Goal: Task Accomplishment & Management: Manage account settings

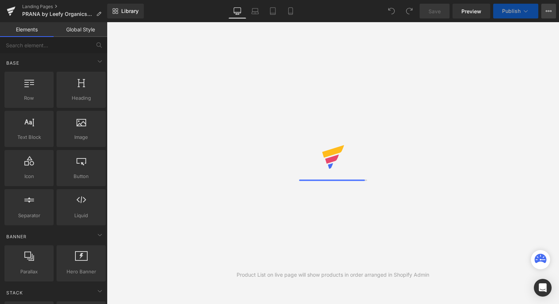
click at [555, 14] on button "View Live Page View with current Template Save Template to Library Schedule Pub…" at bounding box center [548, 11] width 15 height 15
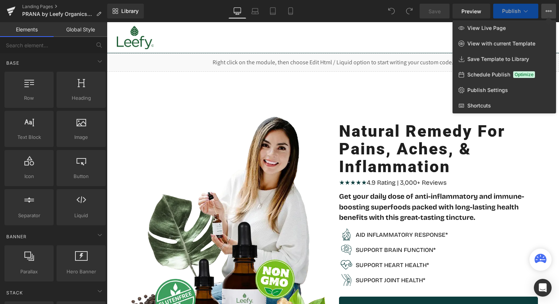
click at [191, 32] on div at bounding box center [333, 163] width 452 height 282
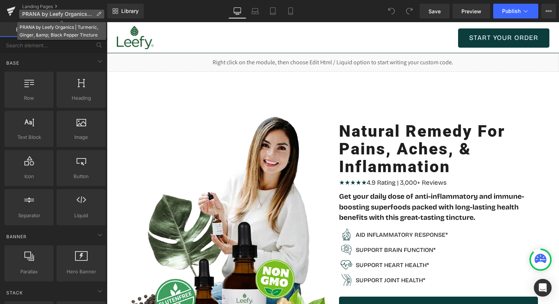
click at [101, 12] on icon at bounding box center [98, 13] width 5 height 5
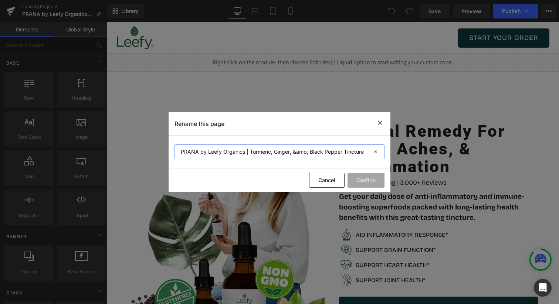
drag, startPoint x: 195, startPoint y: 147, endPoint x: 142, endPoint y: 148, distance: 53.2
click at [142, 148] on div "Rename this page PRANA by Leefy Organics | Turmeric, Ginger, &amp; Black Pepper…" at bounding box center [279, 152] width 559 height 304
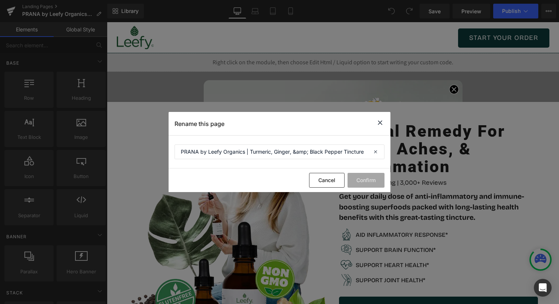
drag, startPoint x: 379, startPoint y: 124, endPoint x: 372, endPoint y: 126, distance: 6.8
click at [372, 126] on div "Rename this page" at bounding box center [280, 123] width 222 height 23
click at [385, 120] on div "Rename this page" at bounding box center [280, 123] width 222 height 23
click at [382, 120] on icon at bounding box center [379, 122] width 9 height 9
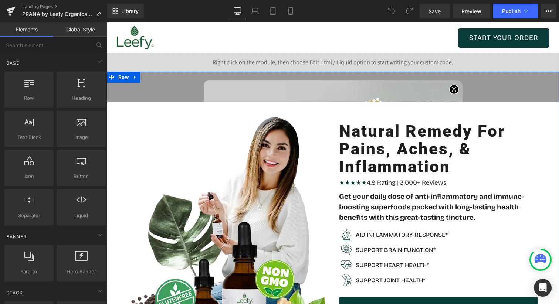
click at [452, 88] on div "Image Image Natural Remedy For Pains, Aches, & Inflammation Heading ★★★★★ 4.9 R…" at bounding box center [333, 237] width 452 height 331
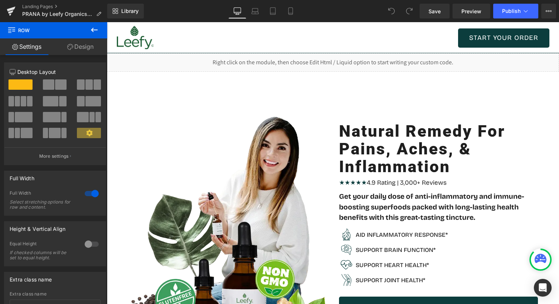
click at [557, 12] on div "Save Preview Publish Scheduled View Live Page View with current Template Save T…" at bounding box center [488, 11] width 142 height 15
click at [553, 12] on button "View Live Page View with current Template Save Template to Library Schedule Pub…" at bounding box center [548, 11] width 15 height 15
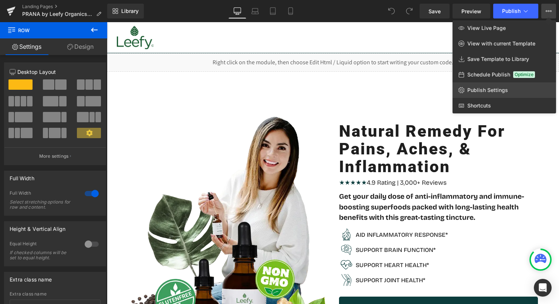
click at [483, 85] on link "Publish Settings" at bounding box center [503, 90] width 103 height 16
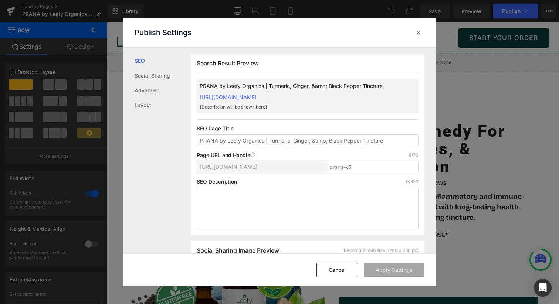
scroll to position [0, 0]
click at [419, 33] on icon at bounding box center [418, 32] width 7 height 7
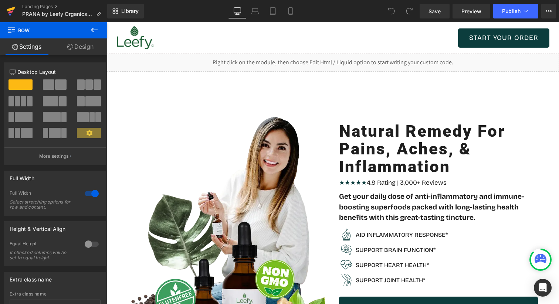
click at [12, 11] on icon at bounding box center [10, 11] width 5 height 3
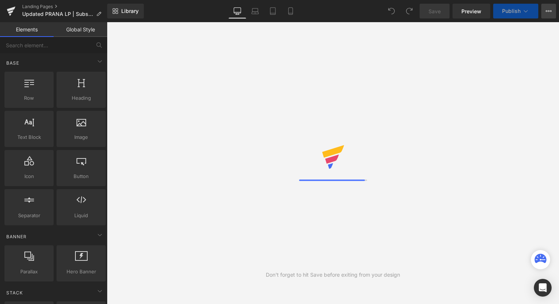
click at [547, 11] on icon at bounding box center [548, 11] width 6 height 6
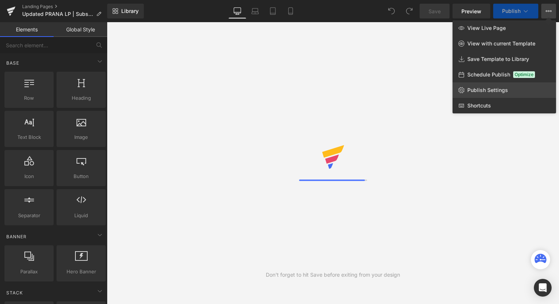
drag, startPoint x: 483, startPoint y: 98, endPoint x: 479, endPoint y: 90, distance: 8.6
click at [479, 90] on div "View Live Page View with current Template Save Template to Library Schedule Pub…" at bounding box center [503, 66] width 103 height 93
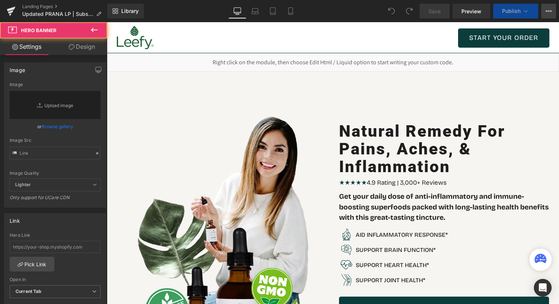
click at [553, 13] on button "View Live Page View with current Template Save Template to Library Schedule Pub…" at bounding box center [548, 11] width 15 height 15
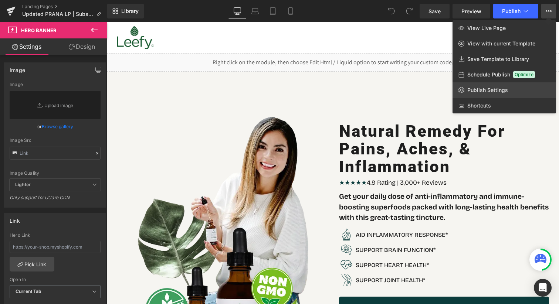
click at [487, 96] on link "Publish Settings" at bounding box center [503, 90] width 103 height 16
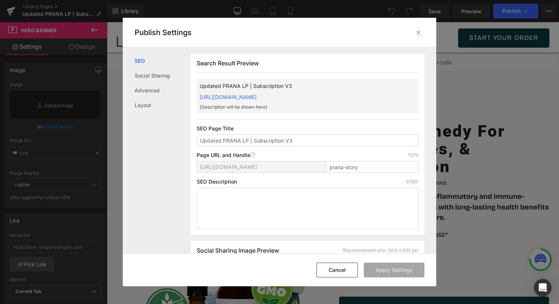
scroll to position [0, 0]
drag, startPoint x: 223, startPoint y: 143, endPoint x: 181, endPoint y: 139, distance: 42.0
click at [182, 139] on div "SEO Social Sharing Advanced Layout Search Result Preview Updated PRANA LP | Sub…" at bounding box center [279, 150] width 313 height 205
type input "PRANA by Leefy Organics"
click at [0, 0] on p "SEO Page Title" at bounding box center [0, 0] width 0 height 0
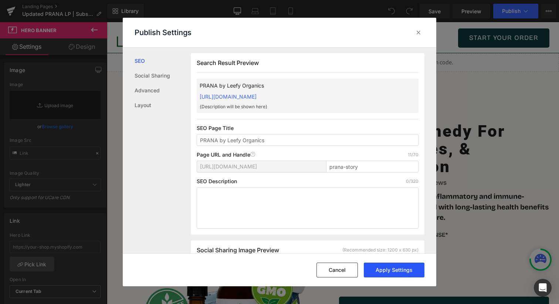
click at [408, 270] on button "Apply Settings" at bounding box center [394, 270] width 61 height 15
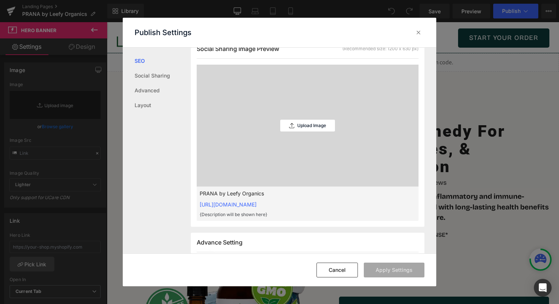
scroll to position [66, 0]
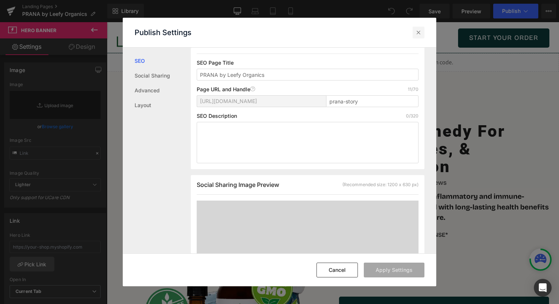
click at [419, 29] on icon at bounding box center [418, 32] width 7 height 7
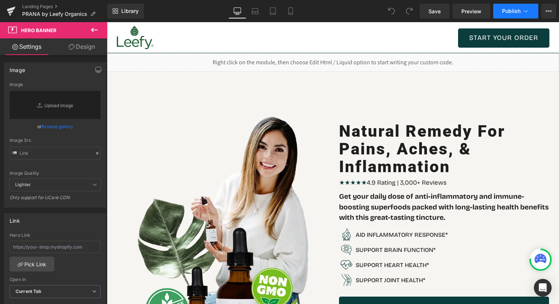
click at [520, 6] on button "Publish" at bounding box center [515, 11] width 45 height 15
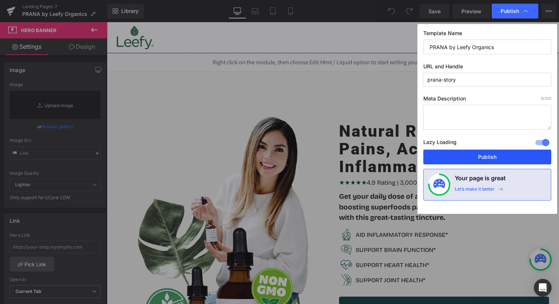
click at [484, 158] on button "Publish" at bounding box center [487, 157] width 128 height 15
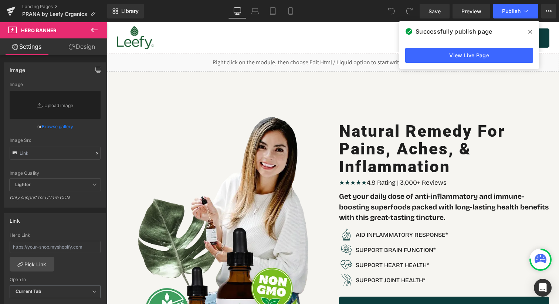
click at [527, 24] on div "Successfully publish page" at bounding box center [469, 31] width 140 height 21
click at [527, 28] on span at bounding box center [530, 32] width 12 height 12
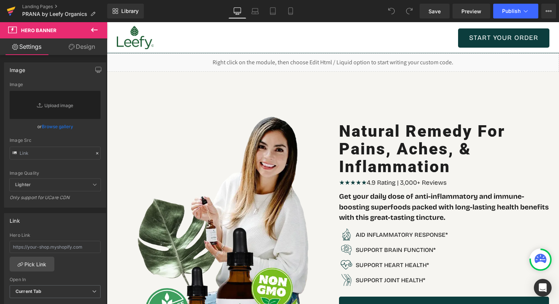
click at [9, 11] on icon at bounding box center [11, 11] width 9 height 18
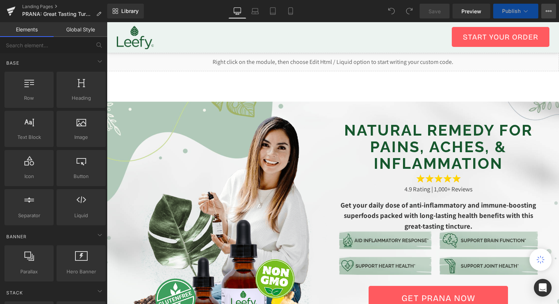
click at [547, 8] on button "View Live Page View with current Template Save Template to Library Schedule Pub…" at bounding box center [548, 11] width 15 height 15
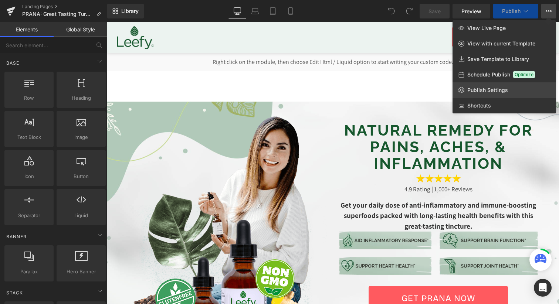
click at [480, 94] on link "Publish Settings" at bounding box center [503, 90] width 103 height 16
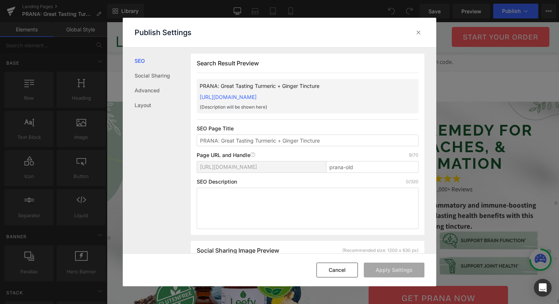
scroll to position [0, 0]
click at [417, 34] on icon at bounding box center [418, 32] width 7 height 7
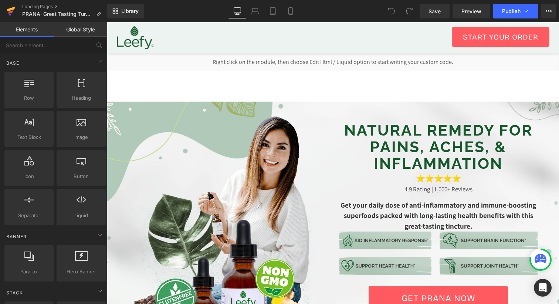
click at [9, 17] on icon at bounding box center [11, 11] width 9 height 18
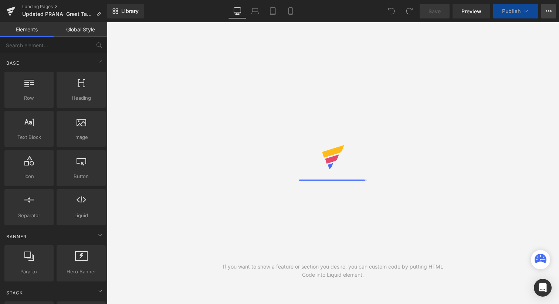
drag, startPoint x: 0, startPoint y: 0, endPoint x: 551, endPoint y: 11, distance: 551.1
click at [551, 11] on icon at bounding box center [551, 10] width 2 height 1
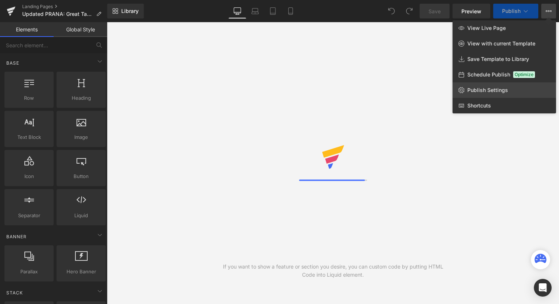
click at [486, 91] on span "Publish Settings" at bounding box center [487, 90] width 41 height 7
